Goal: Browse casually

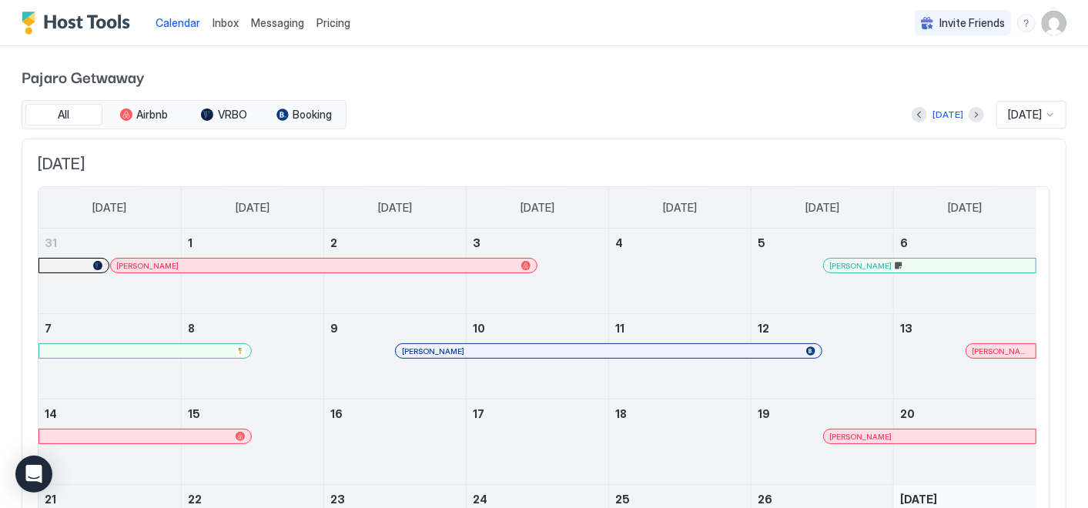
click at [1044, 112] on div at bounding box center [1050, 115] width 12 height 12
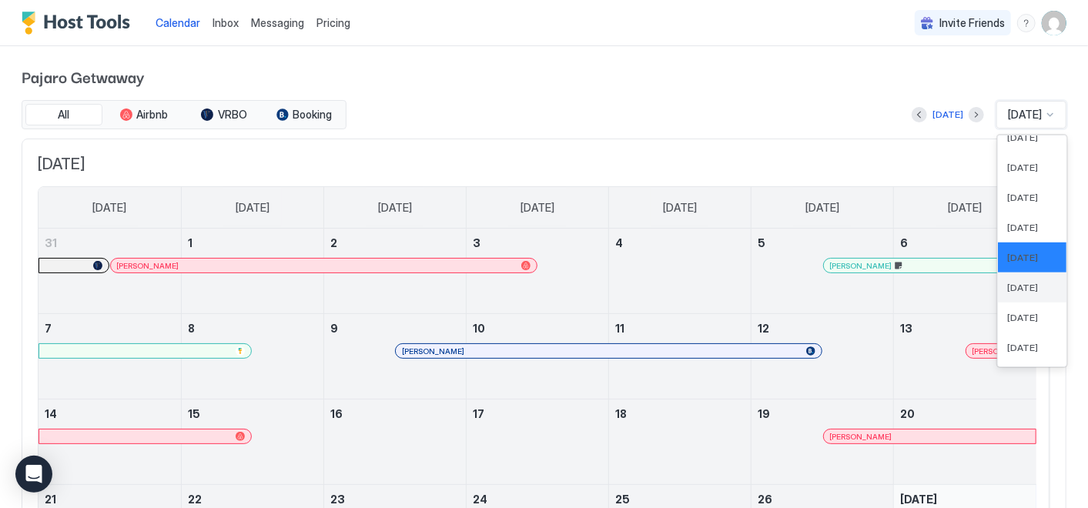
click at [1007, 282] on span "[DATE]" at bounding box center [1022, 288] width 31 height 12
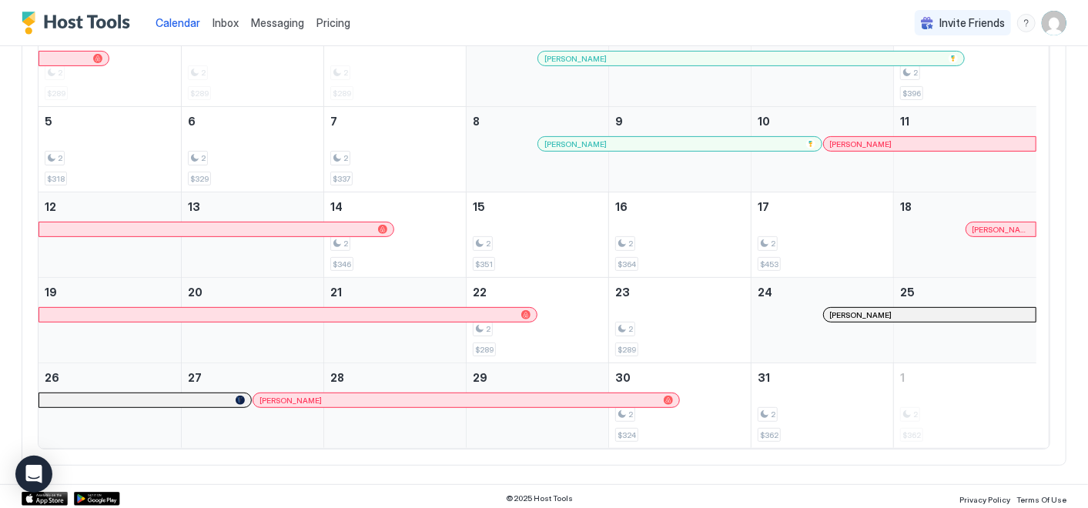
scroll to position [208, 0]
